Goal: Task Accomplishment & Management: Manage account settings

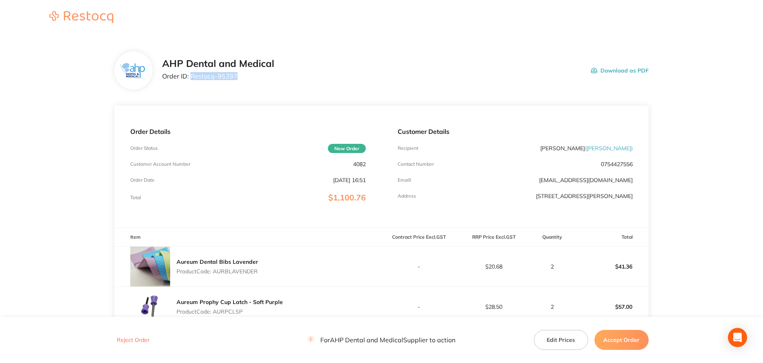
drag, startPoint x: 236, startPoint y: 75, endPoint x: 192, endPoint y: 75, distance: 44.6
click at [192, 75] on p "Order ID: Restocq- 95397" at bounding box center [218, 76] width 112 height 7
copy p "Restocq- 95397"
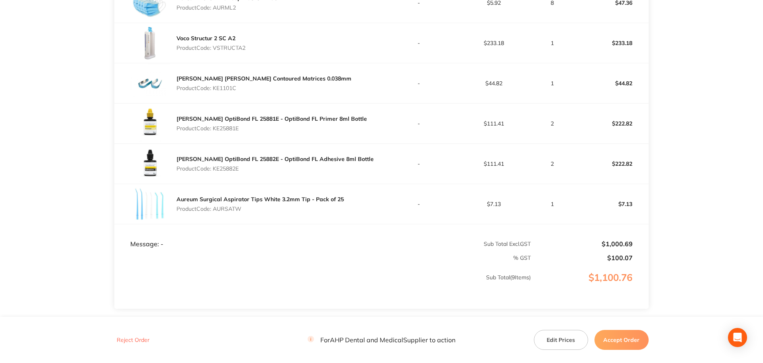
scroll to position [398, 0]
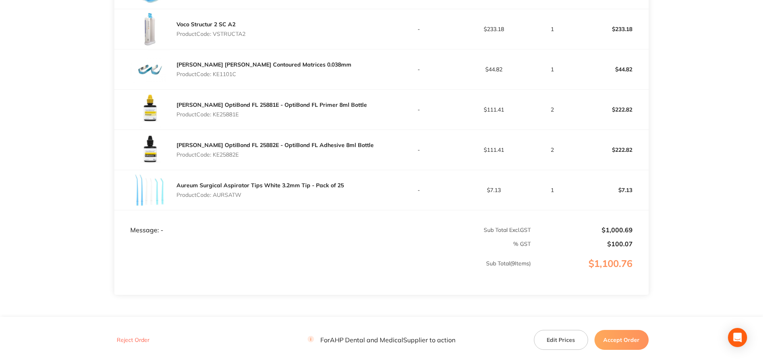
click at [615, 340] on button "Accept Order" at bounding box center [621, 340] width 54 height 20
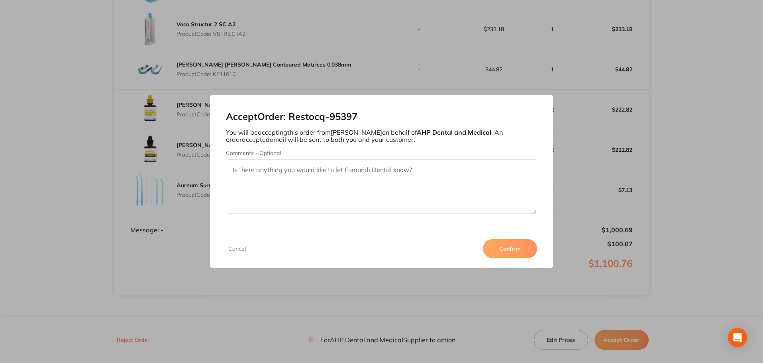
click at [509, 250] on button "Confirm" at bounding box center [510, 248] width 54 height 19
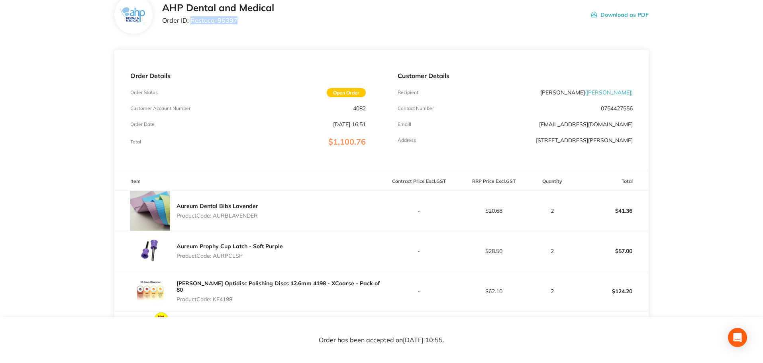
scroll to position [0, 0]
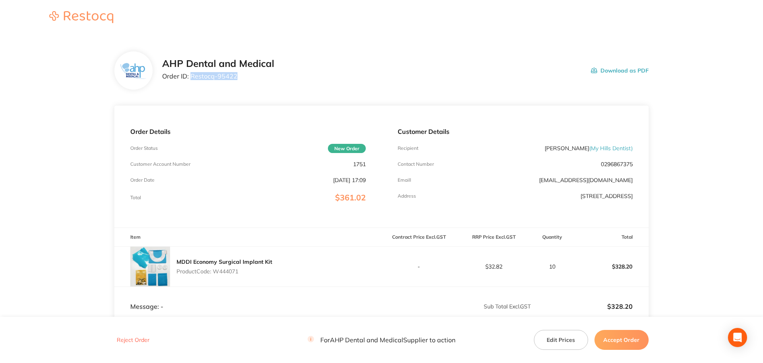
drag, startPoint x: 246, startPoint y: 77, endPoint x: 191, endPoint y: 74, distance: 55.5
click at [191, 74] on p "Order ID: Restocq- 95422" at bounding box center [218, 76] width 112 height 7
copy p "Restocq- 95422"
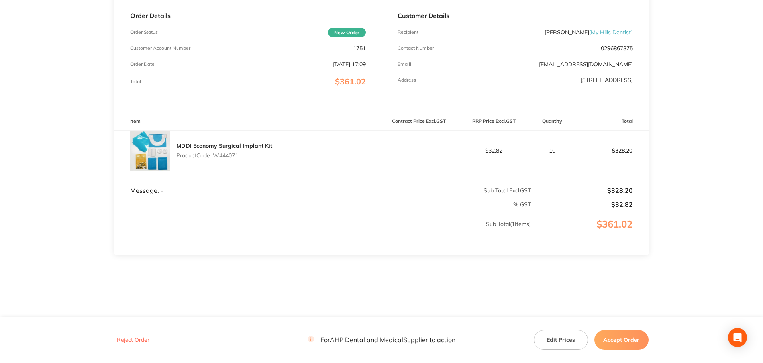
scroll to position [118, 0]
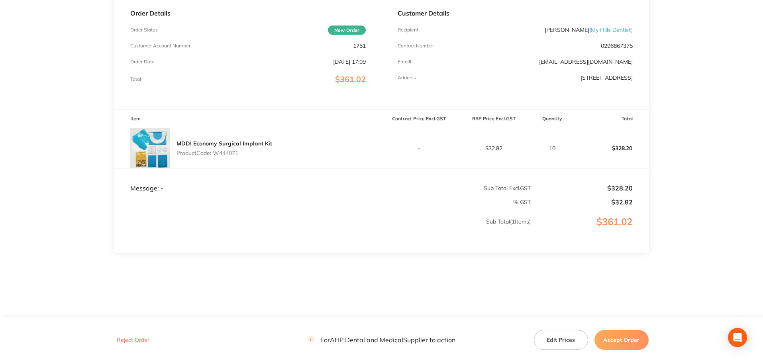
click at [612, 343] on button "Accept Order" at bounding box center [621, 340] width 54 height 20
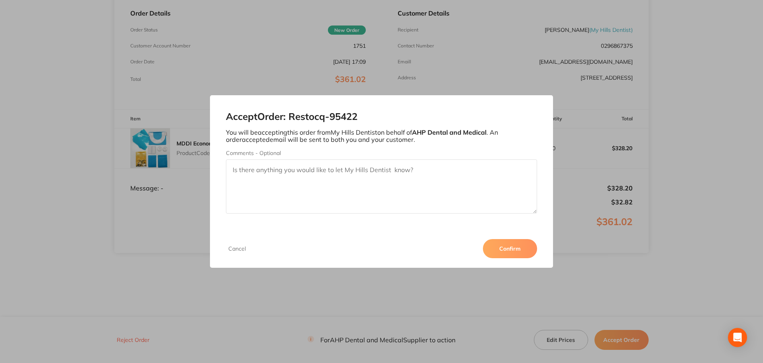
click at [514, 252] on button "Confirm" at bounding box center [510, 248] width 54 height 19
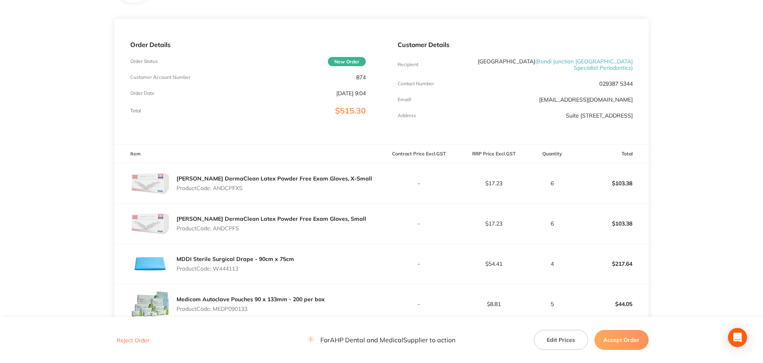
scroll to position [40, 0]
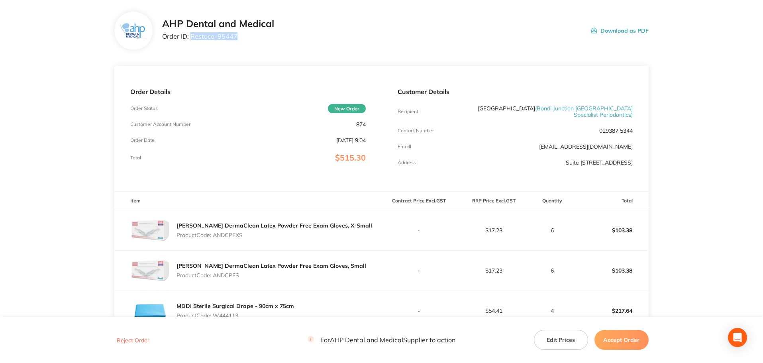
drag, startPoint x: 242, startPoint y: 35, endPoint x: 190, endPoint y: 33, distance: 52.6
click at [190, 33] on p "Order ID: Restocq- 95447" at bounding box center [218, 36] width 112 height 7
copy p "Restocq- 95447"
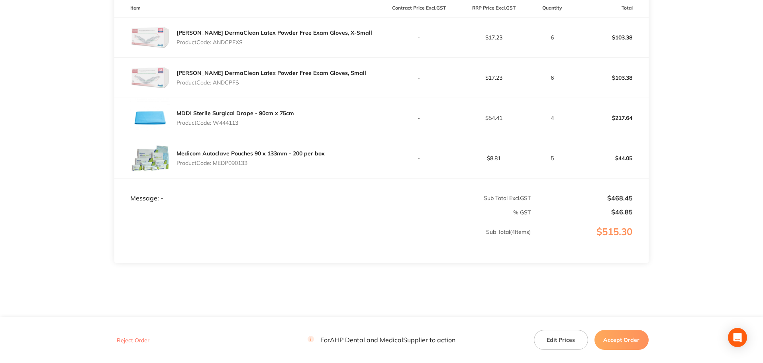
scroll to position [249, 0]
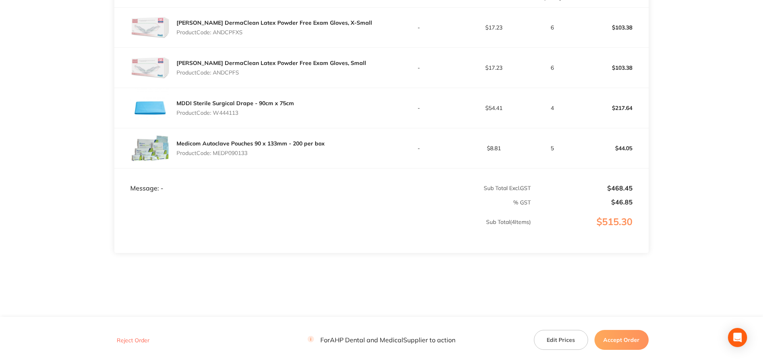
drag, startPoint x: 244, startPoint y: 115, endPoint x: 216, endPoint y: 114, distance: 28.3
click at [216, 114] on p "Product Code: W444113" at bounding box center [236, 113] width 118 height 6
copy p "W444113"
drag, startPoint x: 249, startPoint y: 153, endPoint x: 215, endPoint y: 152, distance: 33.5
click at [215, 152] on p "Product Code: MEDP090133" at bounding box center [251, 153] width 148 height 6
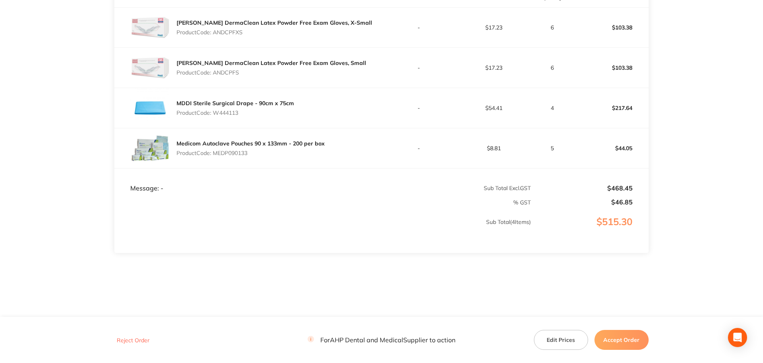
copy p "MEDP090133"
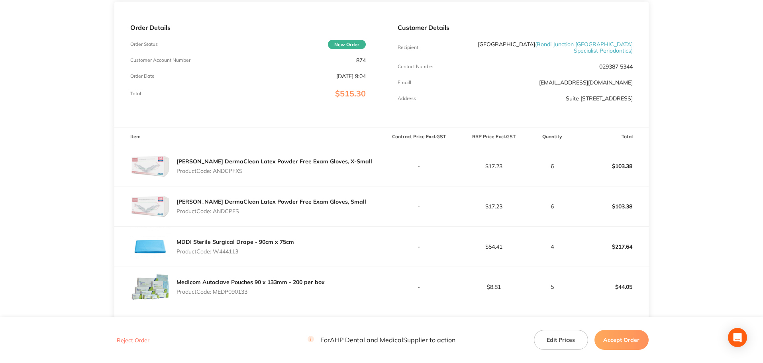
scroll to position [159, 0]
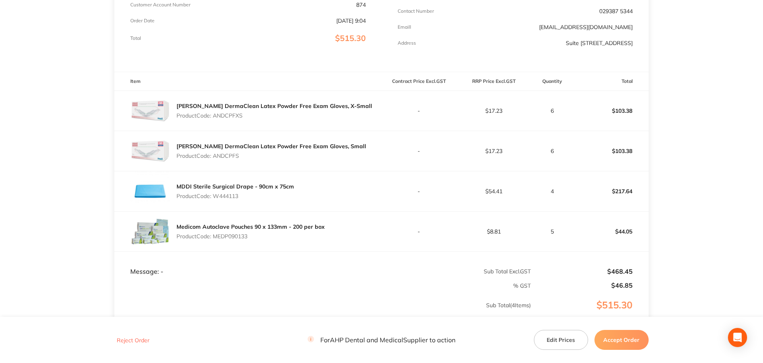
click at [614, 339] on button "Accept Order" at bounding box center [621, 340] width 54 height 20
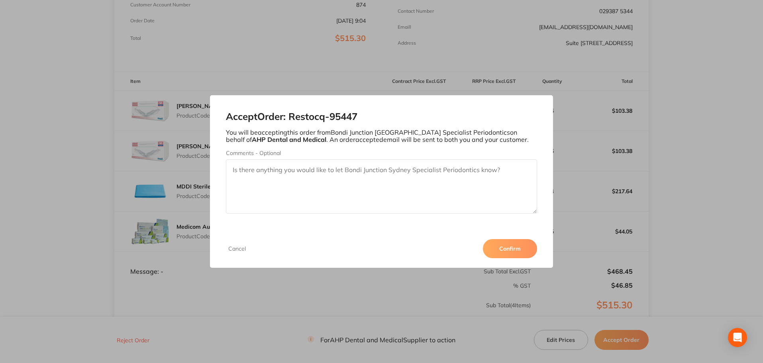
click at [515, 254] on button "Confirm" at bounding box center [510, 248] width 54 height 19
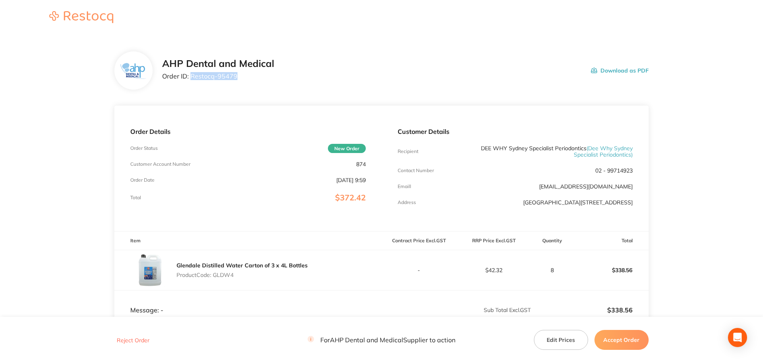
drag, startPoint x: 248, startPoint y: 78, endPoint x: 191, endPoint y: 75, distance: 57.0
click at [191, 75] on p "Order ID: Restocq- 95479" at bounding box center [218, 76] width 112 height 7
copy p "Restocq- 95479"
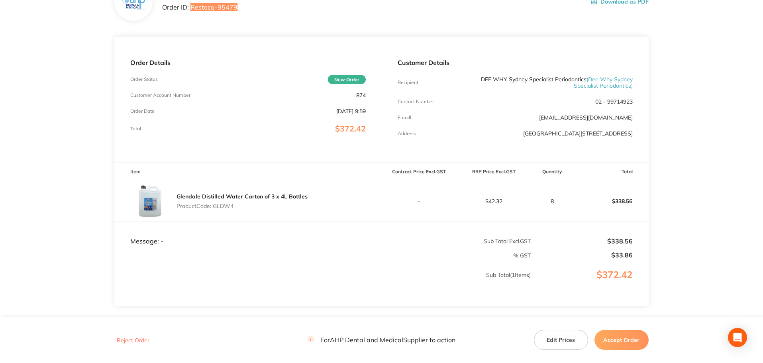
scroll to position [122, 0]
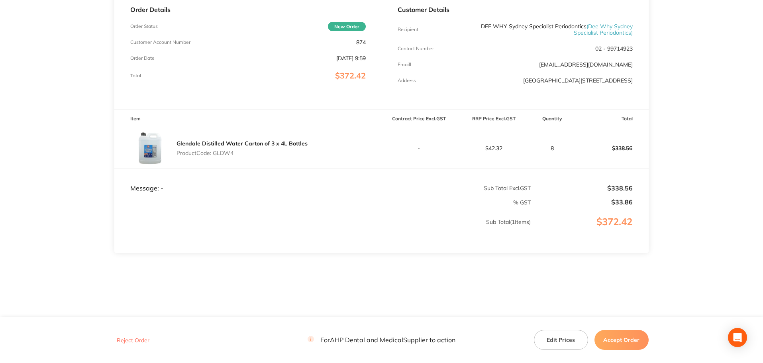
click at [621, 340] on button "Accept Order" at bounding box center [621, 340] width 54 height 20
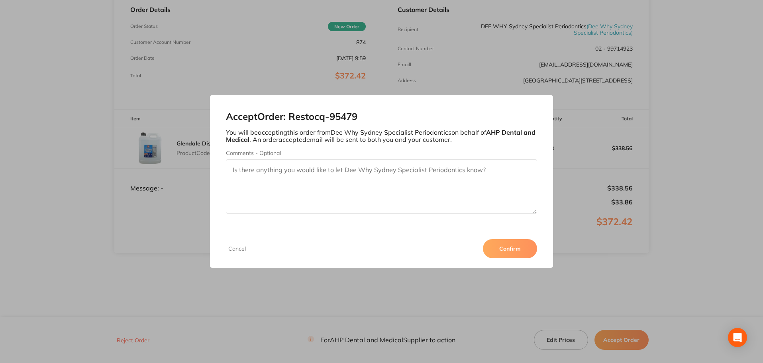
click at [514, 249] on button "Confirm" at bounding box center [510, 248] width 54 height 19
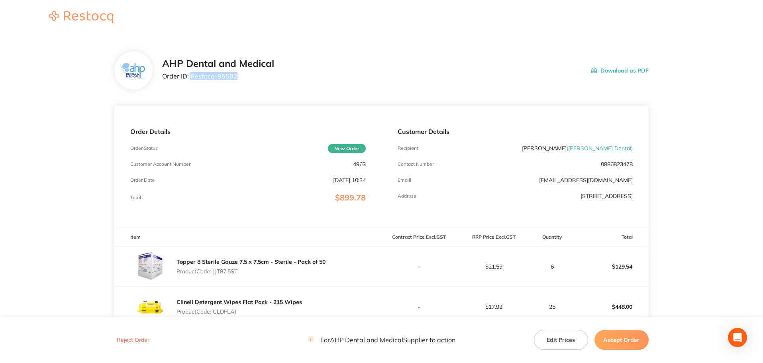
drag, startPoint x: 240, startPoint y: 77, endPoint x: 192, endPoint y: 73, distance: 48.4
click at [192, 73] on p "Order ID: Restocq- 95502" at bounding box center [218, 76] width 112 height 7
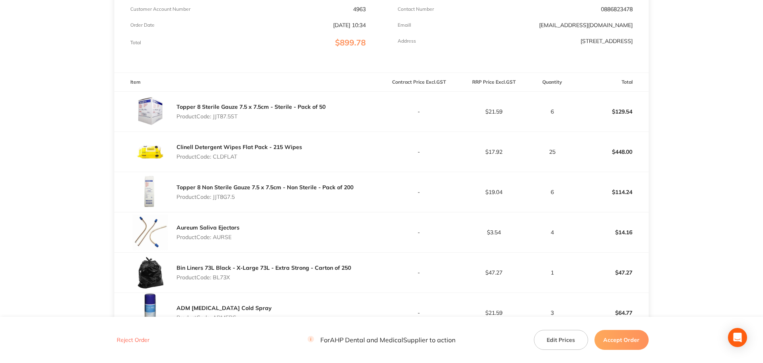
scroll to position [80, 0]
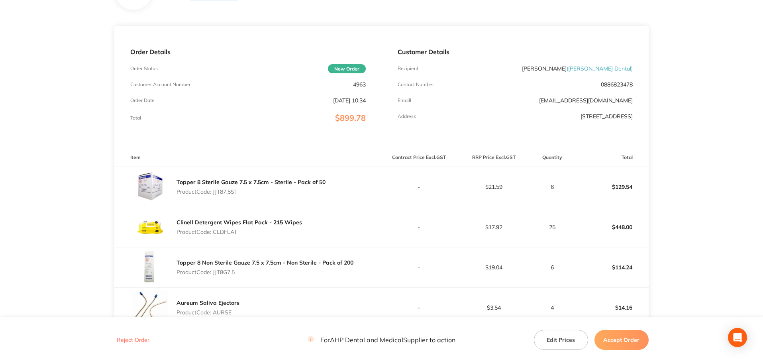
click at [605, 334] on button "Accept Order" at bounding box center [621, 340] width 54 height 20
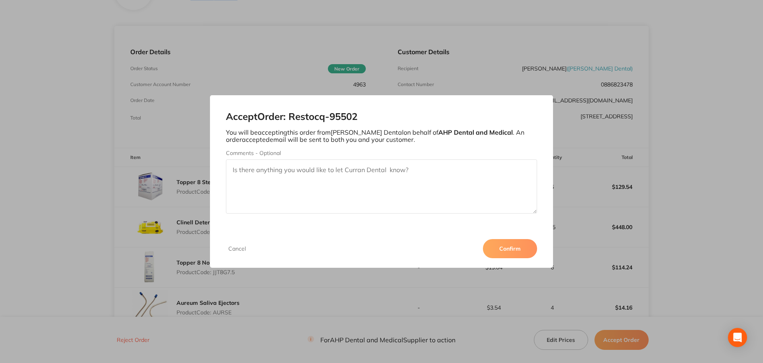
click at [516, 256] on button "Confirm" at bounding box center [510, 248] width 54 height 19
